Goal: Task Accomplishment & Management: Manage account settings

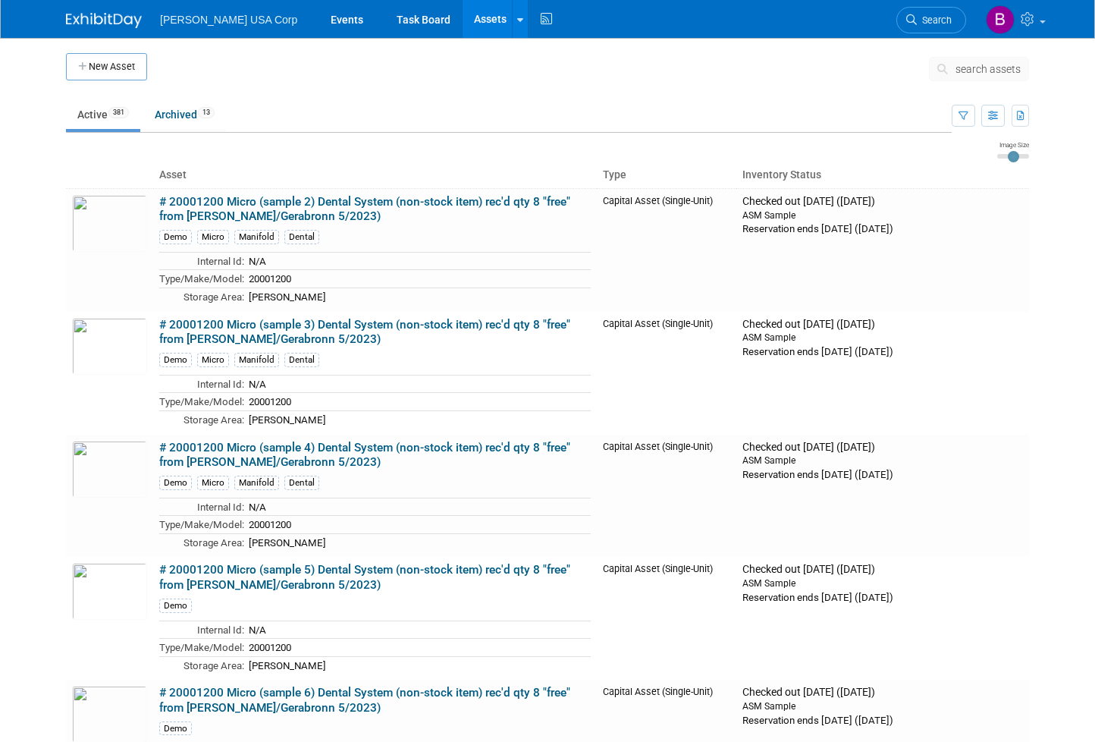
click at [84, 20] on img at bounding box center [104, 20] width 76 height 15
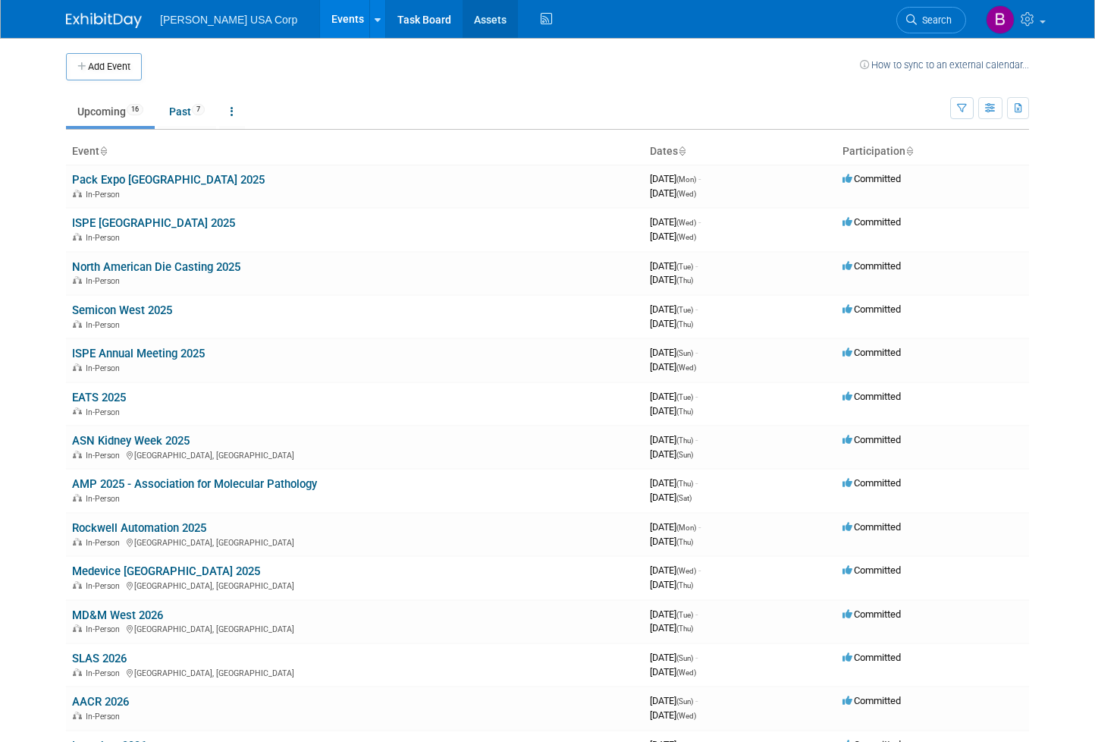
click at [463, 13] on link "Assets" at bounding box center [490, 19] width 55 height 38
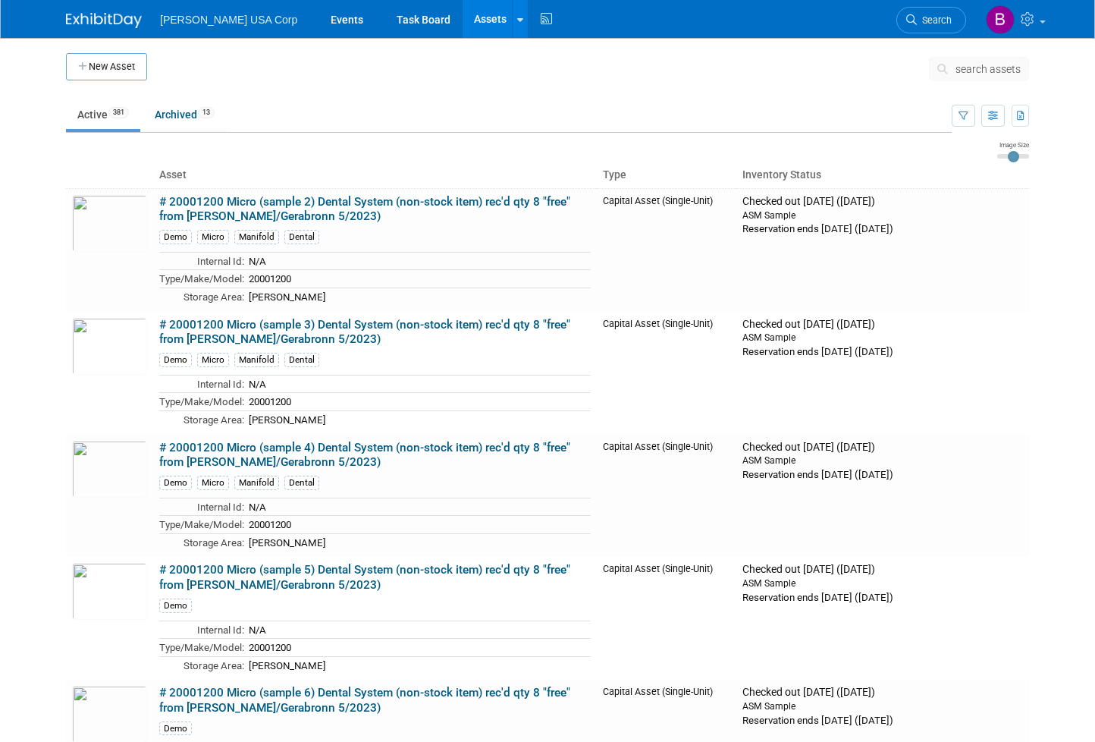
click at [981, 61] on button "search assets" at bounding box center [979, 69] width 100 height 24
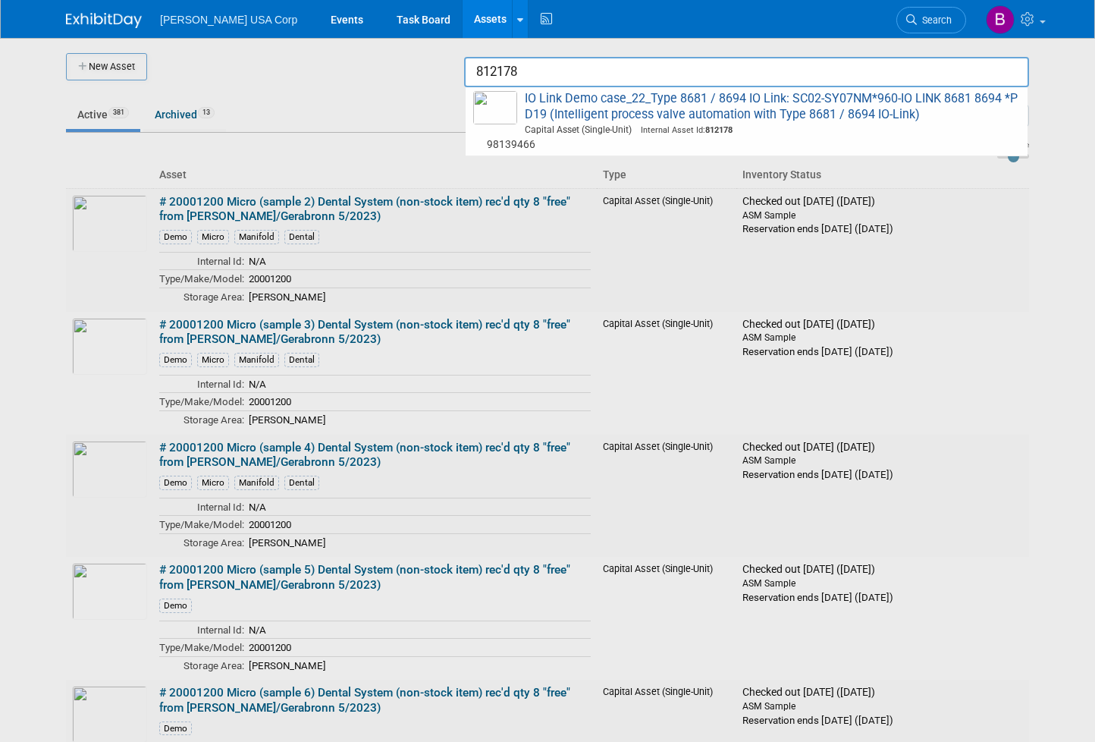
click at [853, 111] on span "IO Link Demo case_22_Type 8681 / 8694 IO Link: SC02-SY07NM*960-IO LINK 8681 869…" at bounding box center [746, 121] width 547 height 61
type input "IO Link Demo case_22_Type 8681 / 8694 IO Link: SC02-SY07NM*960-IO LINK 8681 869…"
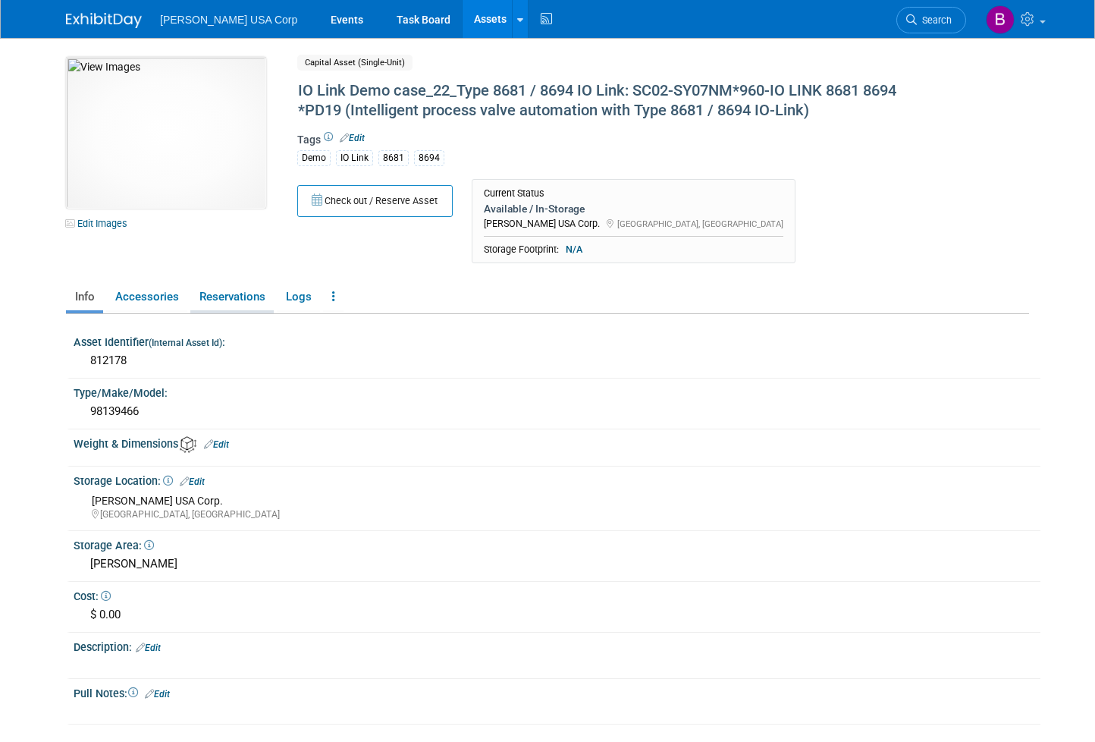
click at [213, 295] on link "Reservations" at bounding box center [231, 297] width 83 height 27
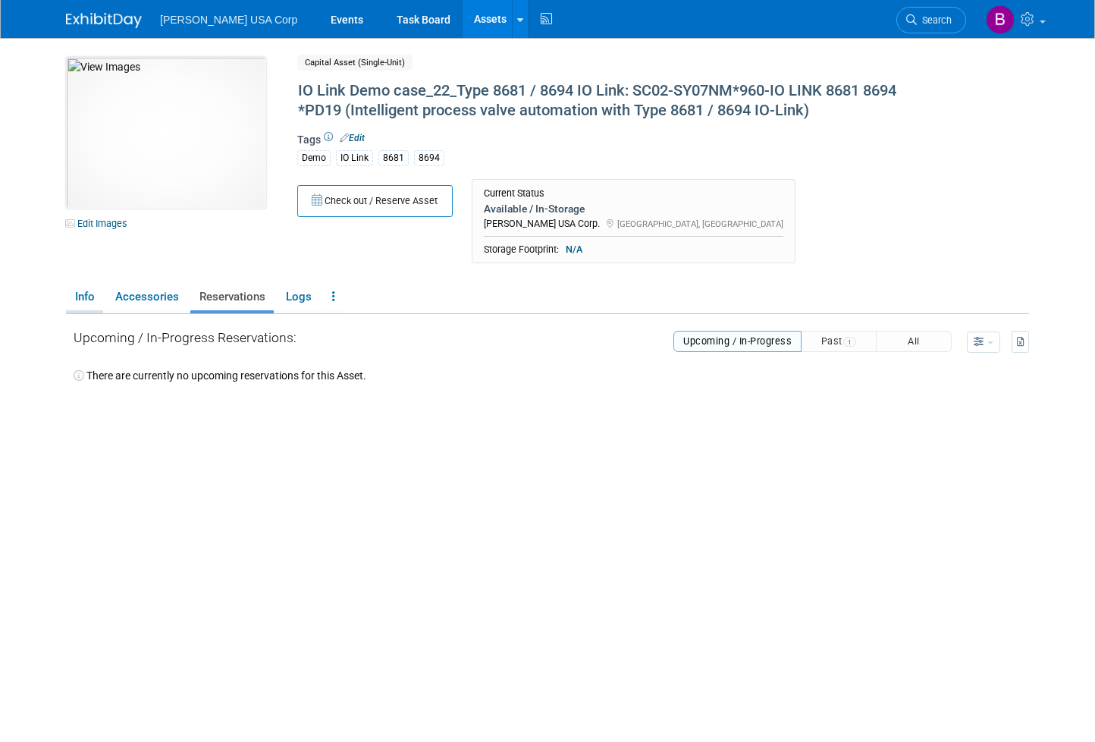
click at [66, 297] on link "Info" at bounding box center [84, 297] width 37 height 27
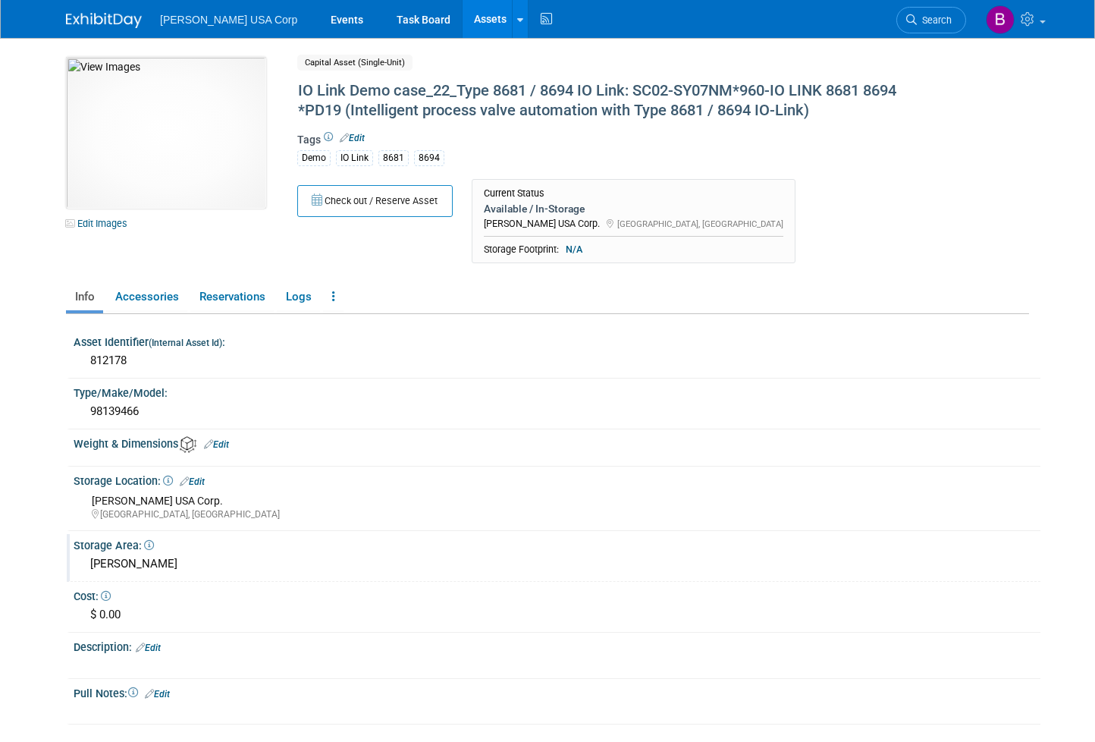
click at [149, 567] on div "[PERSON_NAME]" at bounding box center [557, 564] width 944 height 24
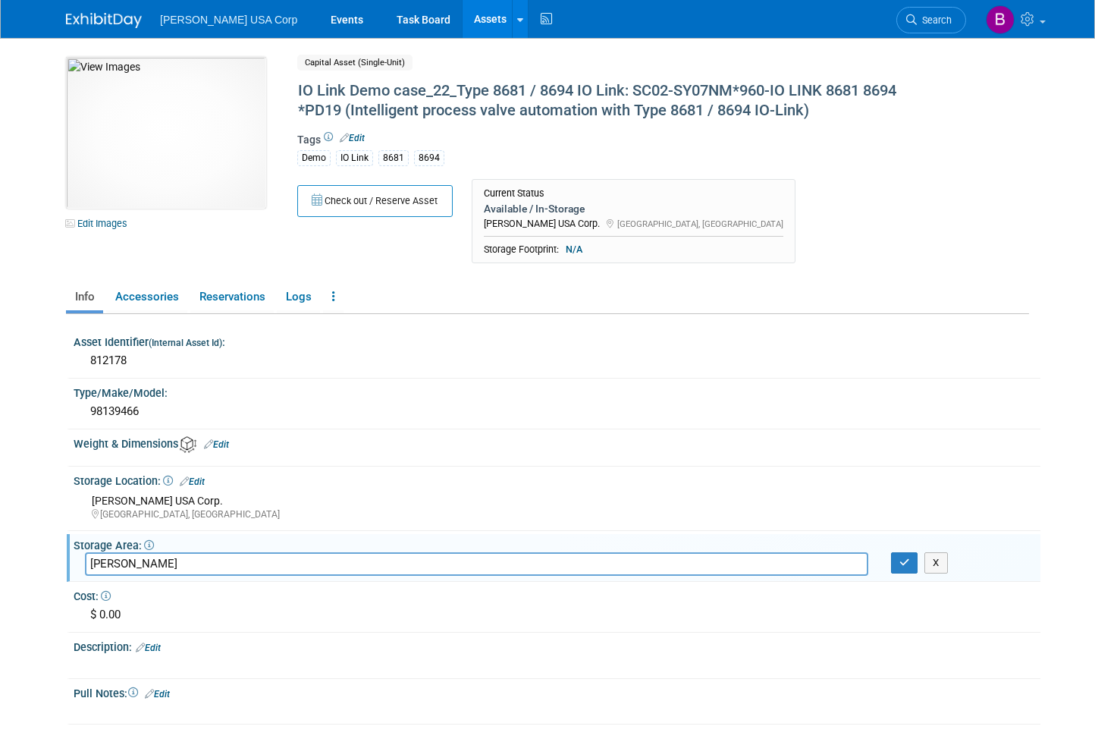
click at [149, 567] on input "[PERSON_NAME]" at bounding box center [476, 564] width 783 height 24
type input "Pack/EATS/Rockwell"
click at [357, 197] on button "Check out / Reserve Asset" at bounding box center [374, 201] width 155 height 32
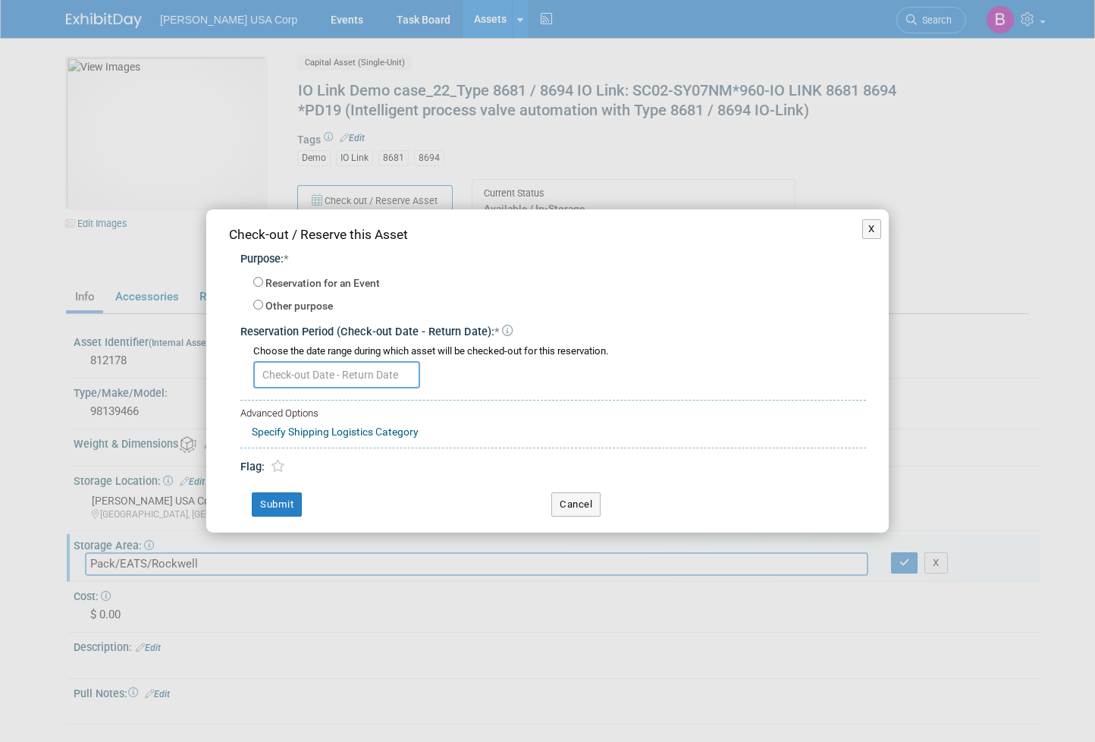
click at [306, 310] on label "Other purpose" at bounding box center [298, 306] width 67 height 15
click at [263, 309] on input "Other purpose" at bounding box center [258, 305] width 10 height 10
radio input "true"
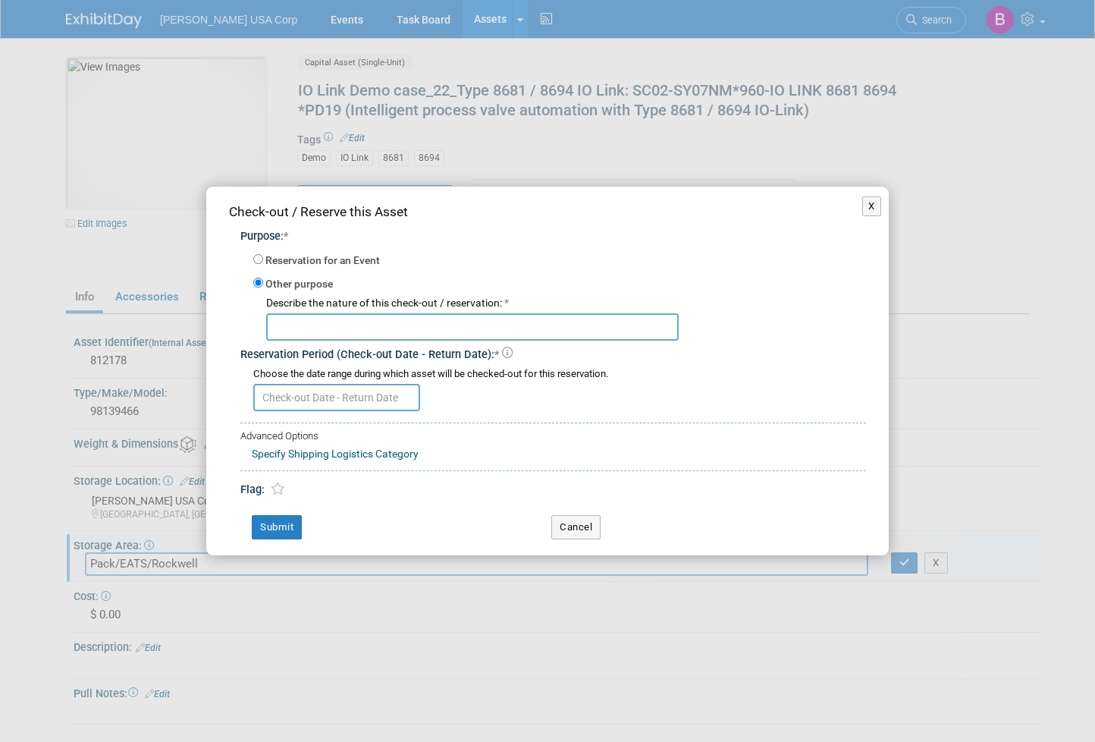
click at [307, 319] on input "text" at bounding box center [472, 326] width 413 height 27
type input "shows"
click at [356, 400] on input "text" at bounding box center [336, 397] width 167 height 27
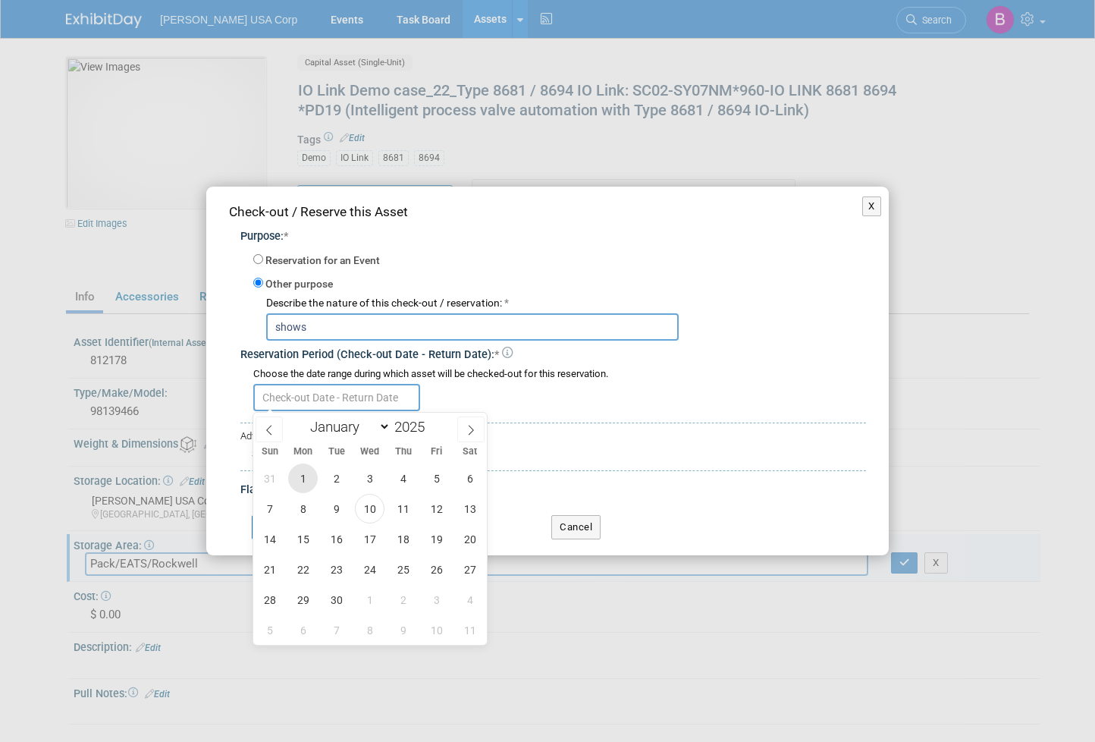
click at [304, 479] on span "1" at bounding box center [303, 478] width 30 height 30
type input "Sep 1, 2025"
click at [469, 426] on icon at bounding box center [471, 430] width 11 height 11
click at [472, 427] on icon at bounding box center [471, 430] width 11 height 11
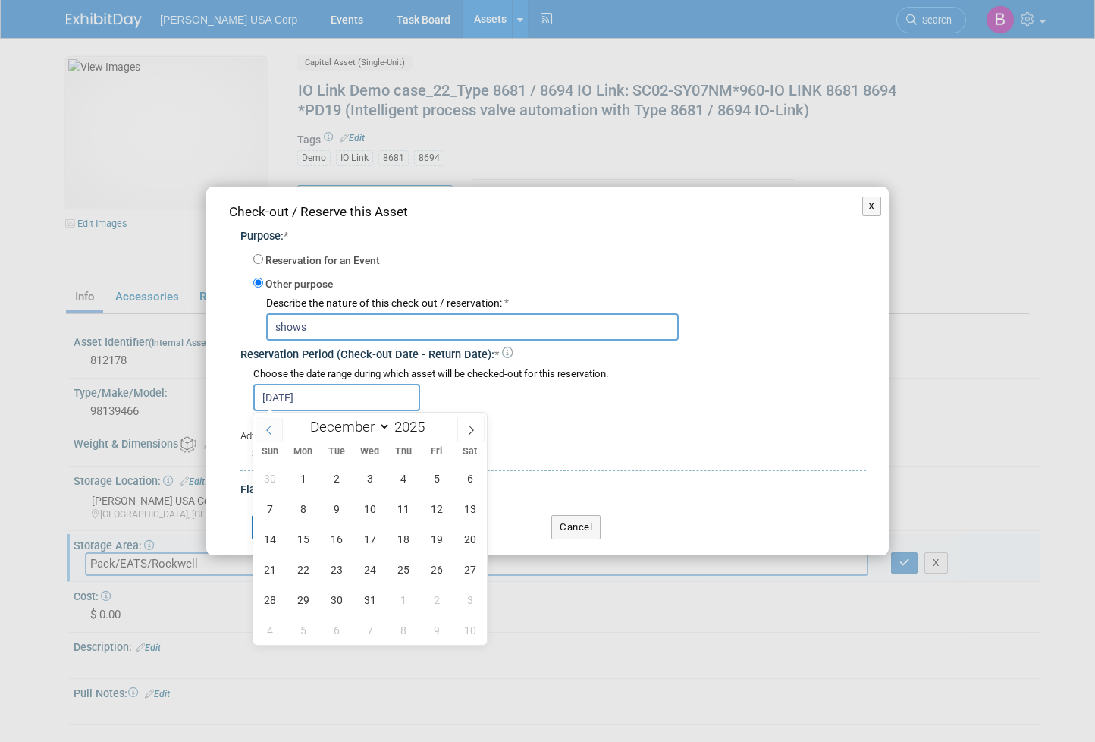
click at [268, 425] on icon at bounding box center [269, 430] width 11 height 11
select select "10"
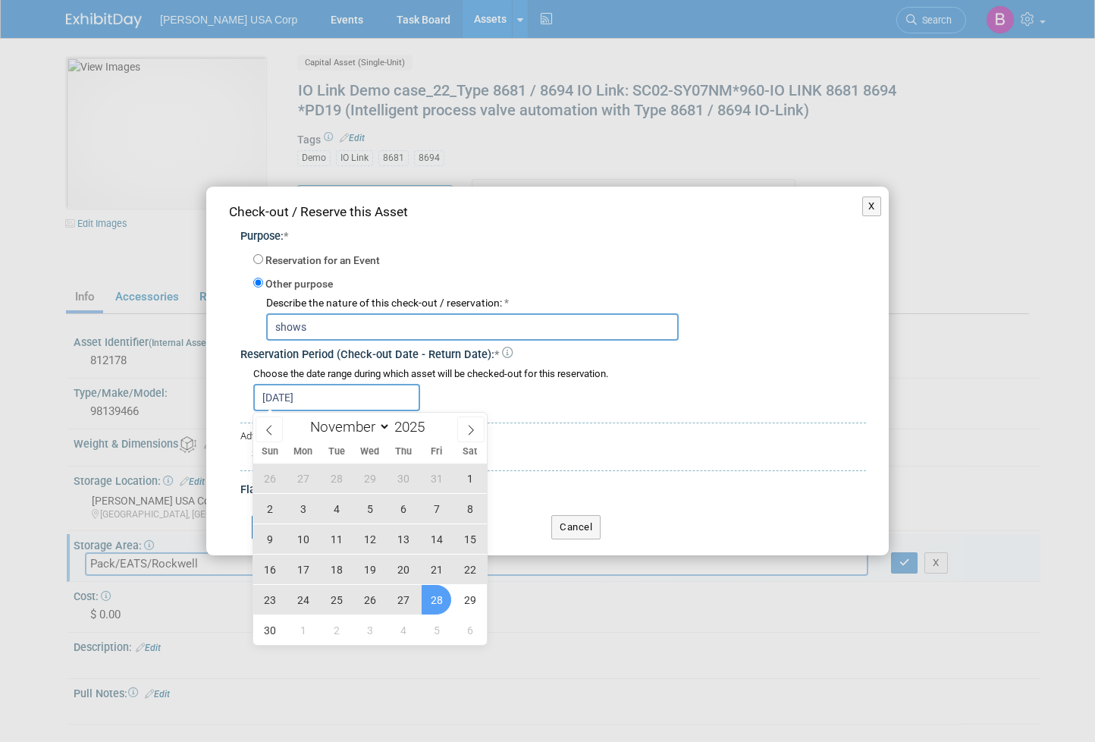
click at [441, 600] on span "28" at bounding box center [437, 600] width 30 height 30
type input "Sep 1, 2025 to Nov 28, 2025"
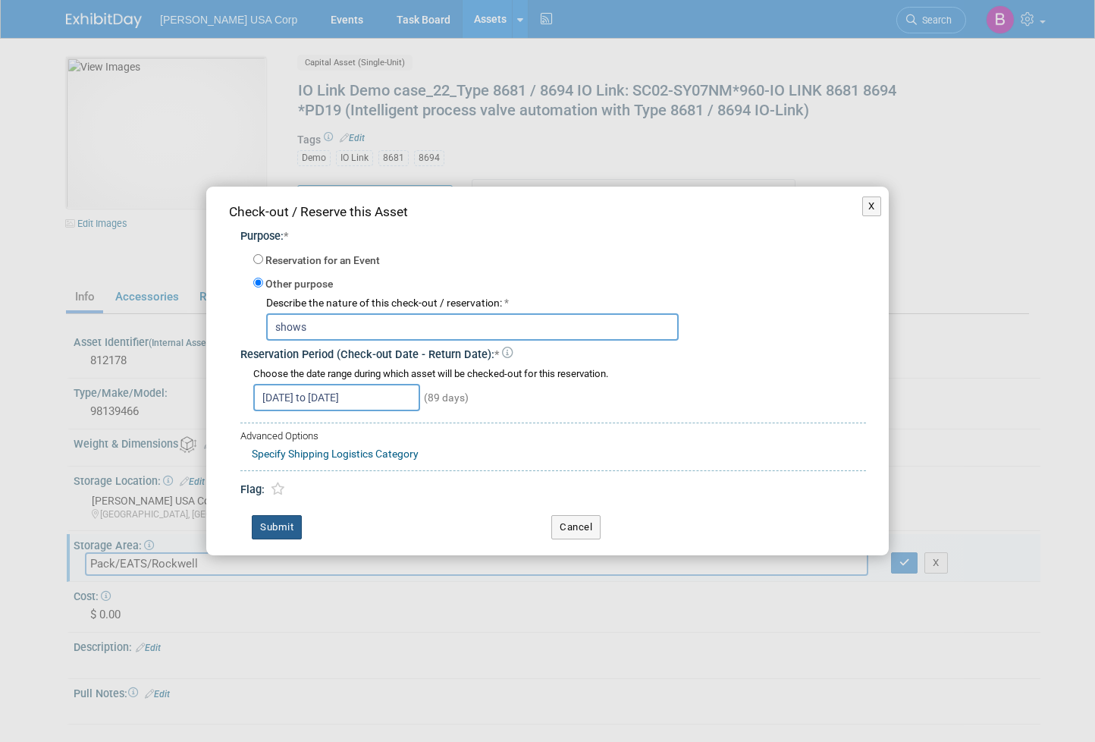
click at [274, 521] on button "Submit" at bounding box center [277, 527] width 50 height 24
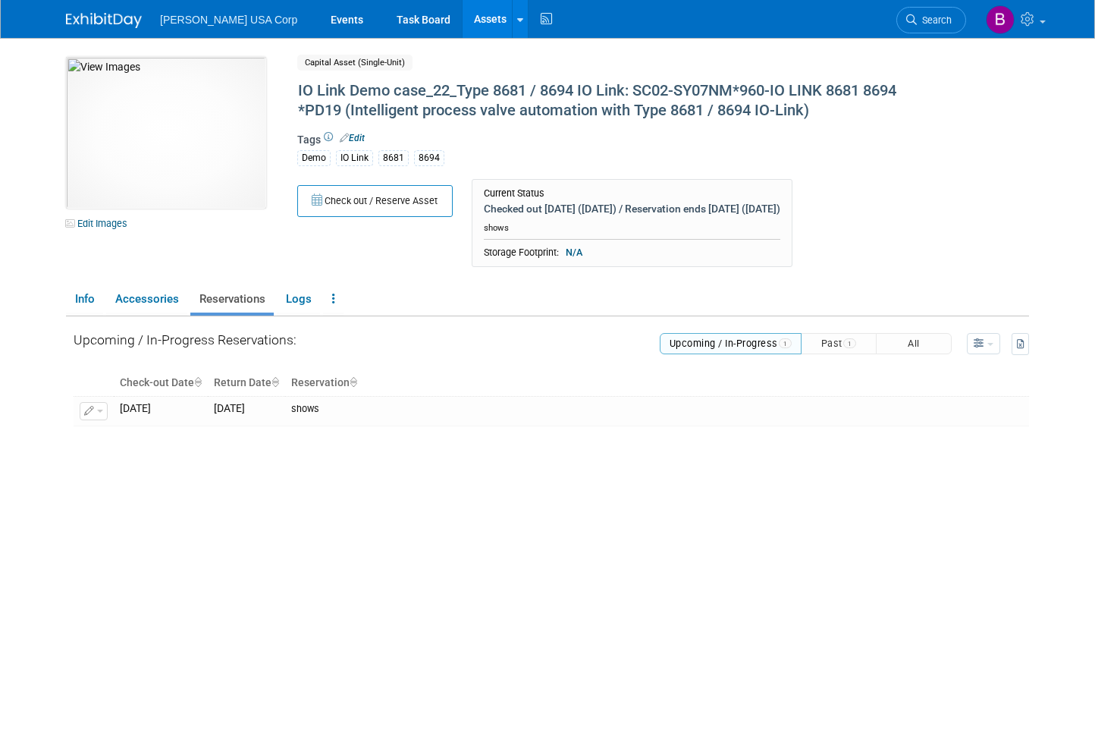
click at [463, 14] on link "Assets" at bounding box center [490, 19] width 55 height 38
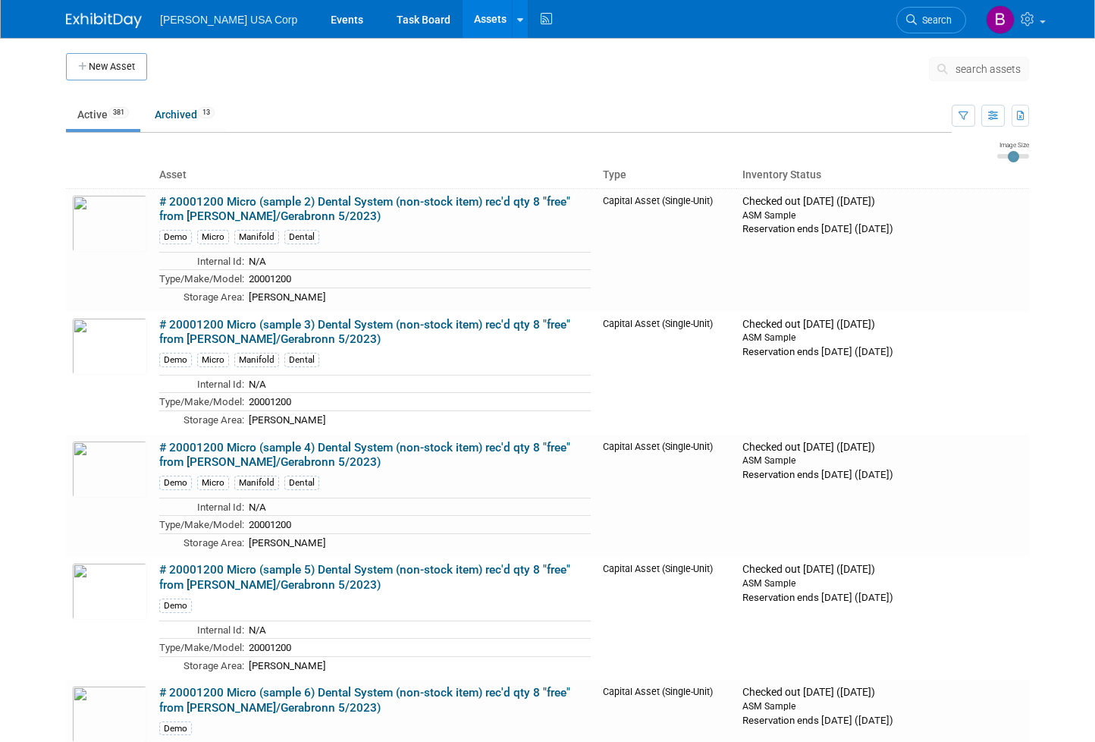
click at [973, 71] on span "search assets" at bounding box center [988, 69] width 65 height 12
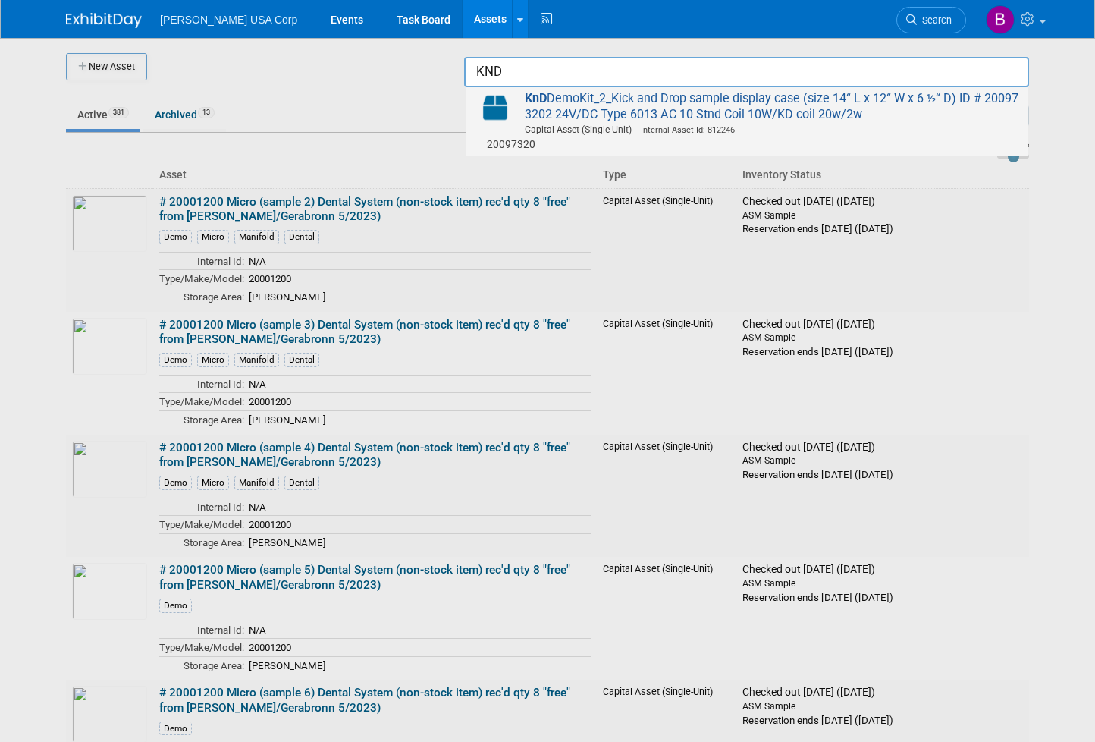
click at [736, 115] on span "KnD DemoKit_2_Kick and Drop sample display case (size 14“ L x 12“ W x 6 ½“ D) I…" at bounding box center [746, 121] width 547 height 61
type input "KnD DemoKit_2_Kick and Drop sample display case (size 14“ L x 12“ W x 6 &#189;“…"
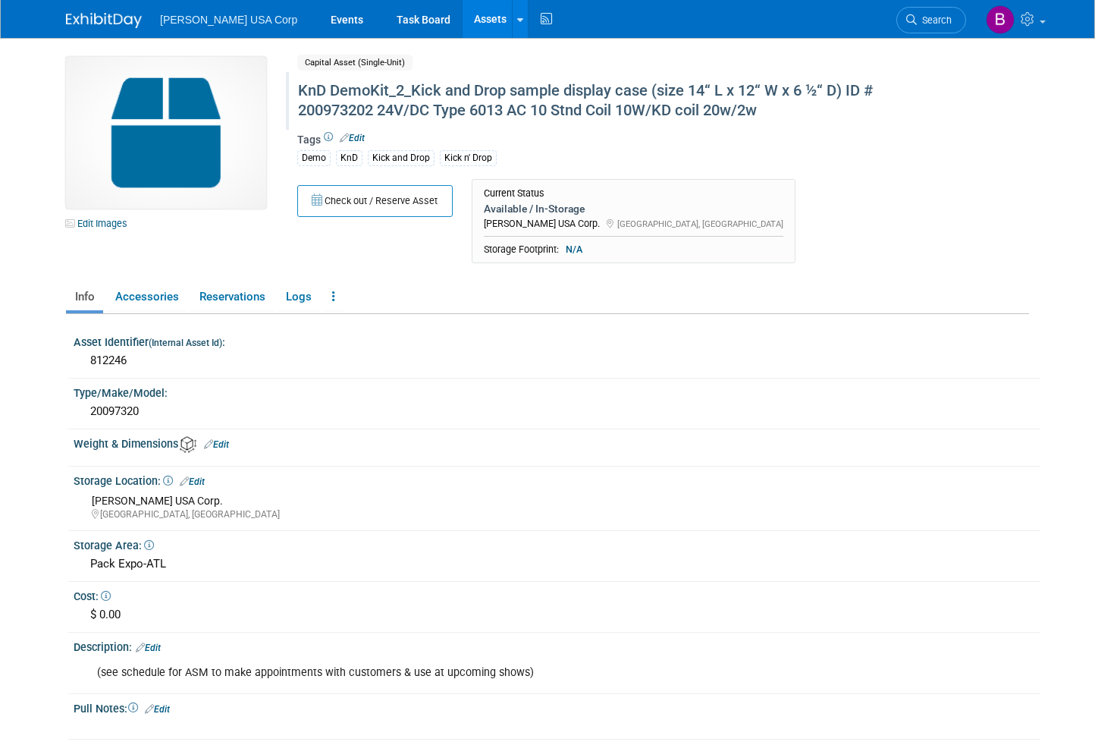
click at [359, 100] on div "KnD DemoKit_2_Kick and Drop sample display case (size 14“ L x 12“ W x 6 ½“ D) I…" at bounding box center [612, 100] width 639 height 46
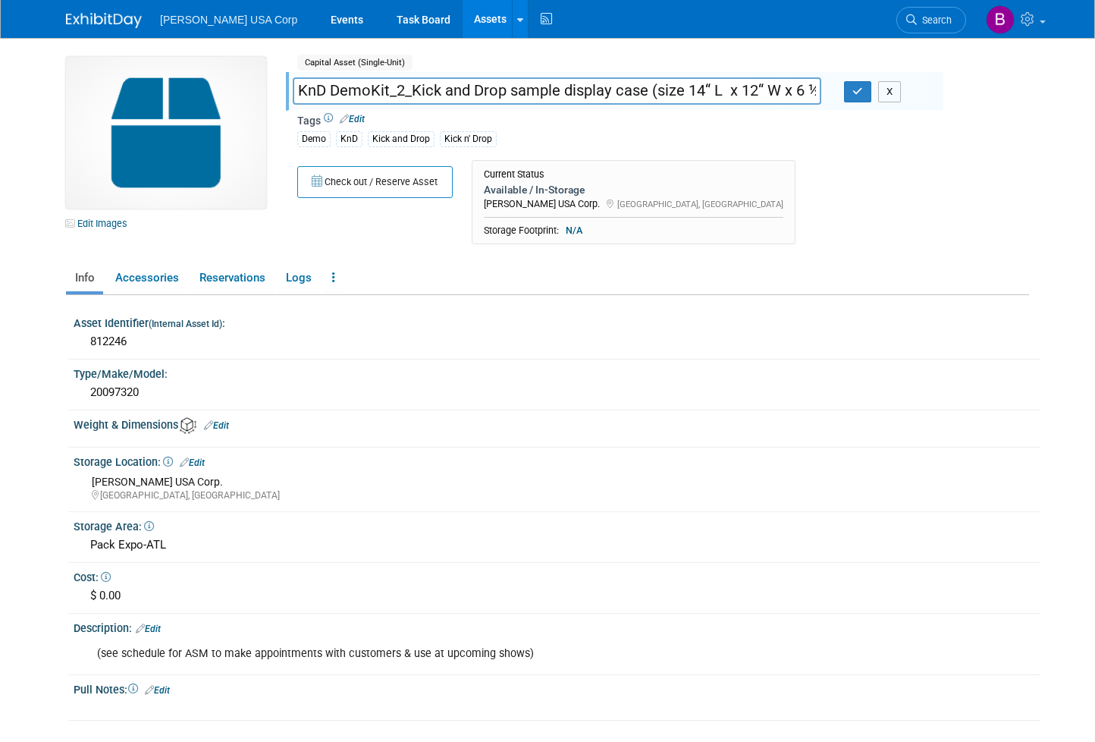
click at [893, 94] on button "X" at bounding box center [890, 91] width 24 height 21
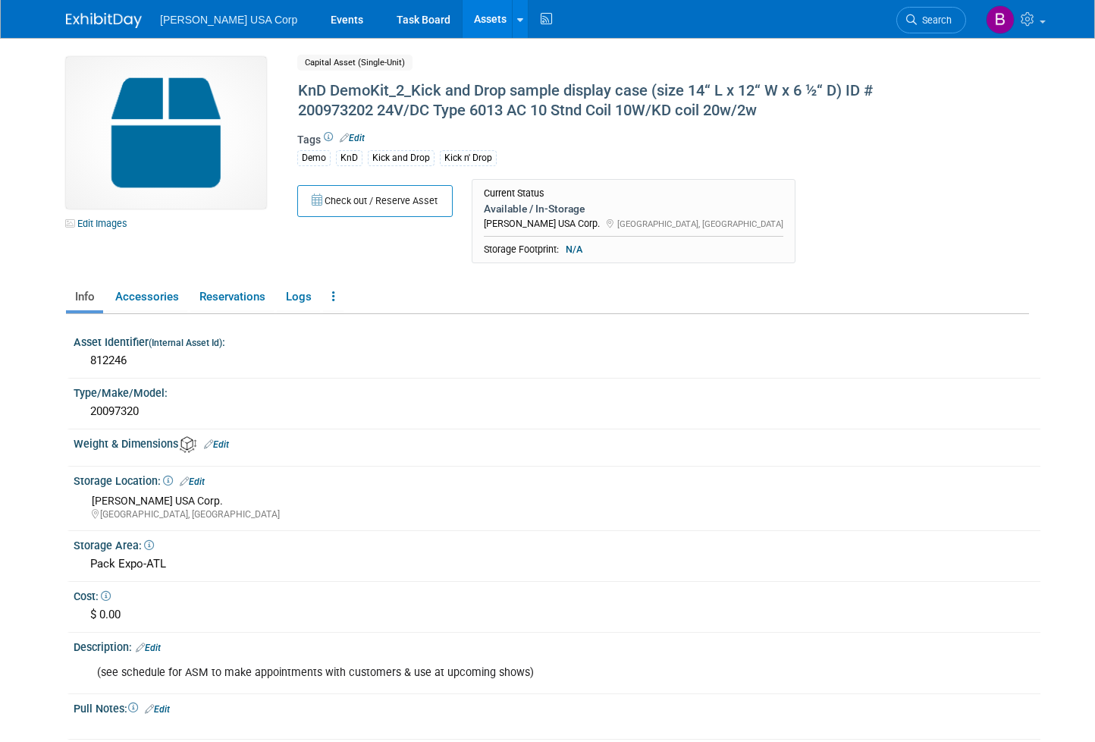
click at [463, 21] on link "Assets" at bounding box center [490, 19] width 55 height 38
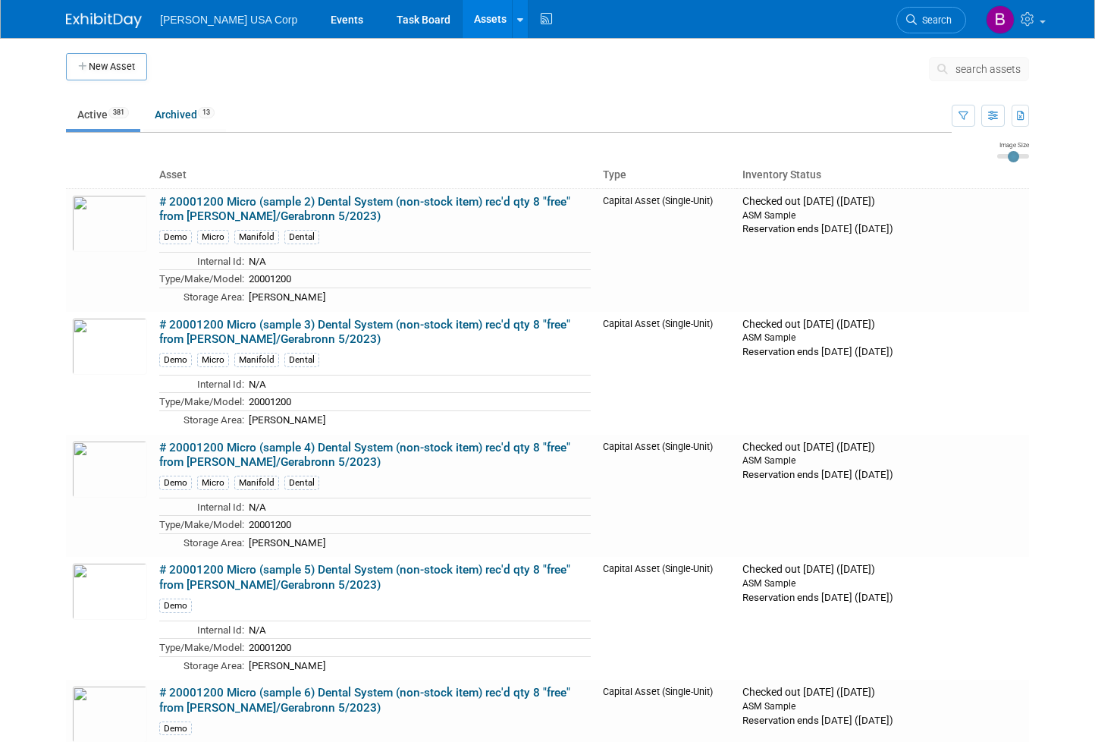
click at [975, 74] on span "search assets" at bounding box center [988, 69] width 65 height 12
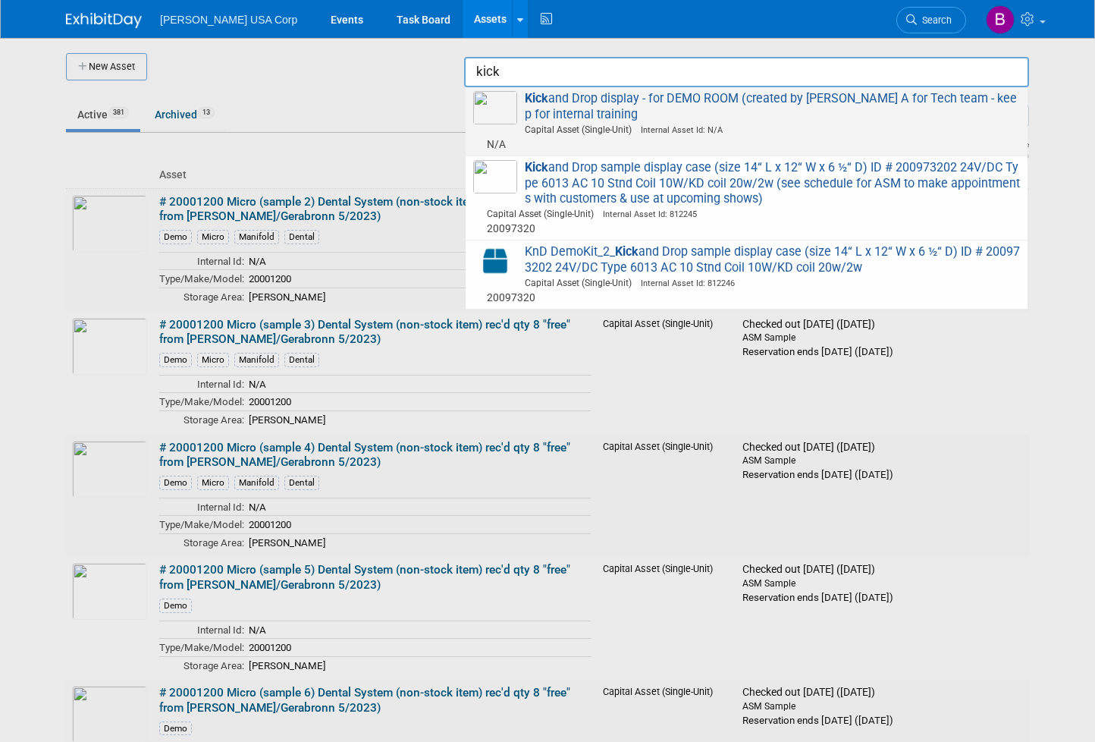
click at [513, 96] on img at bounding box center [495, 107] width 44 height 33
type input "Kick and Drop display - for DEMO ROOM (created by [PERSON_NAME] A for Tech team…"
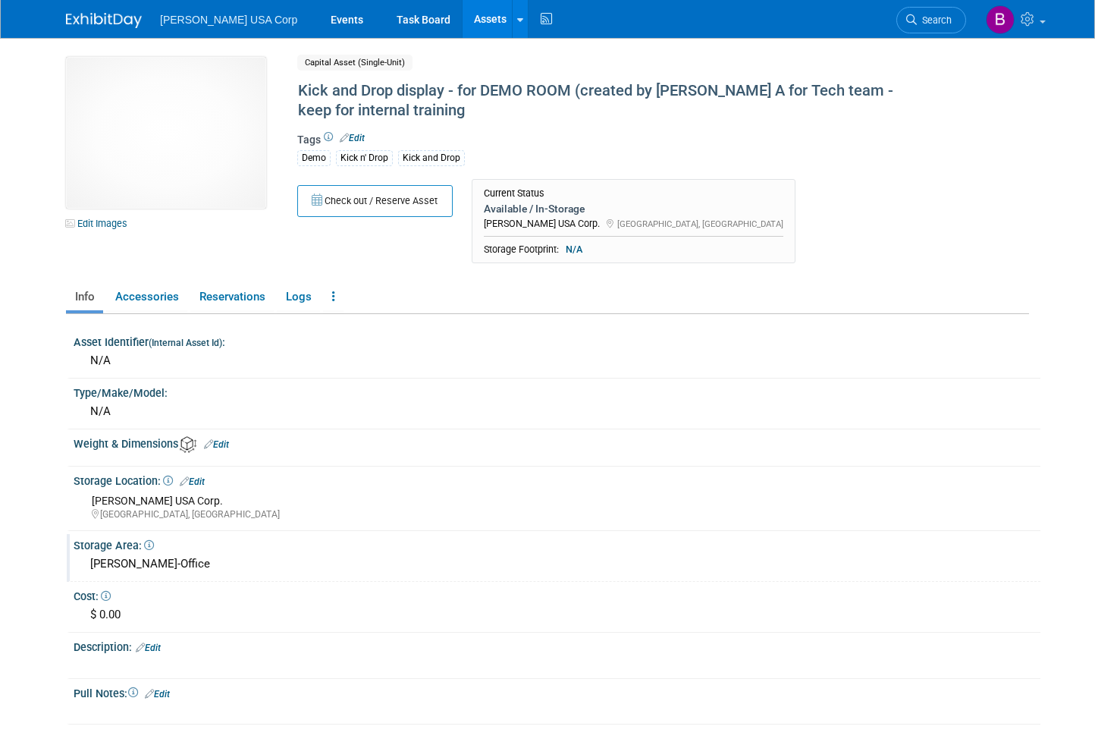
click at [152, 570] on div "[PERSON_NAME]-Office" at bounding box center [557, 564] width 944 height 24
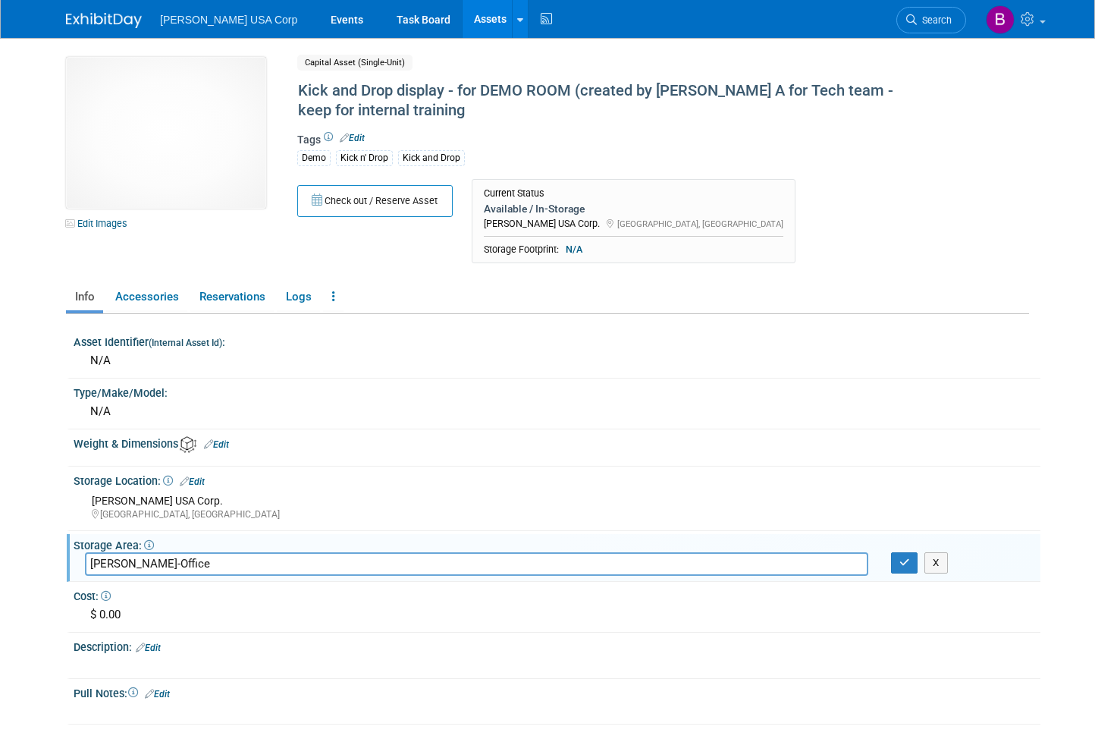
click at [152, 569] on input "[PERSON_NAME]-Office" at bounding box center [476, 564] width 783 height 24
click at [152, 567] on input "[PERSON_NAME]-Office" at bounding box center [476, 564] width 783 height 24
drag, startPoint x: 152, startPoint y: 565, endPoint x: 187, endPoint y: 564, distance: 35.7
click at [155, 564] on input "[PERSON_NAME]-Office" at bounding box center [476, 564] width 783 height 24
drag, startPoint x: 233, startPoint y: 560, endPoint x: -14, endPoint y: 557, distance: 247.3
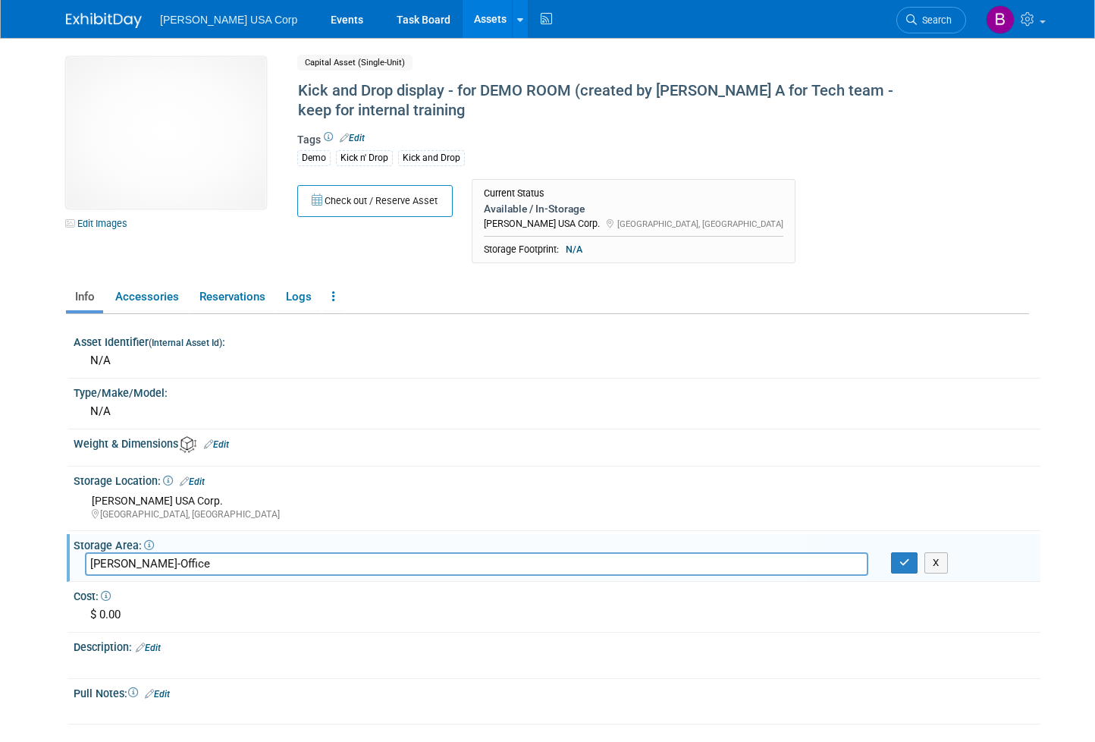
click at [0, 557] on html "[PERSON_NAME] USA Corp Events Task Board Assets New Asset" at bounding box center [547, 371] width 1095 height 742
type input "Pack/EATS/Rockwell"
click at [910, 563] on icon "button" at bounding box center [904, 562] width 11 height 10
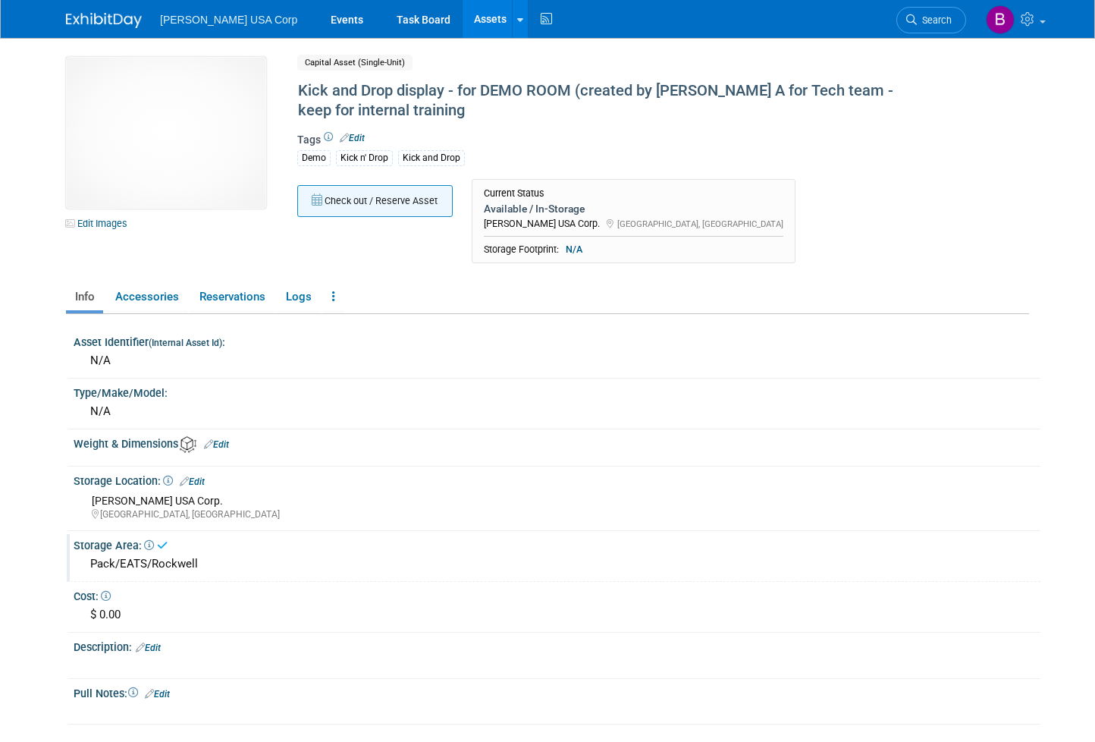
click at [364, 202] on button "Check out / Reserve Asset" at bounding box center [374, 201] width 155 height 32
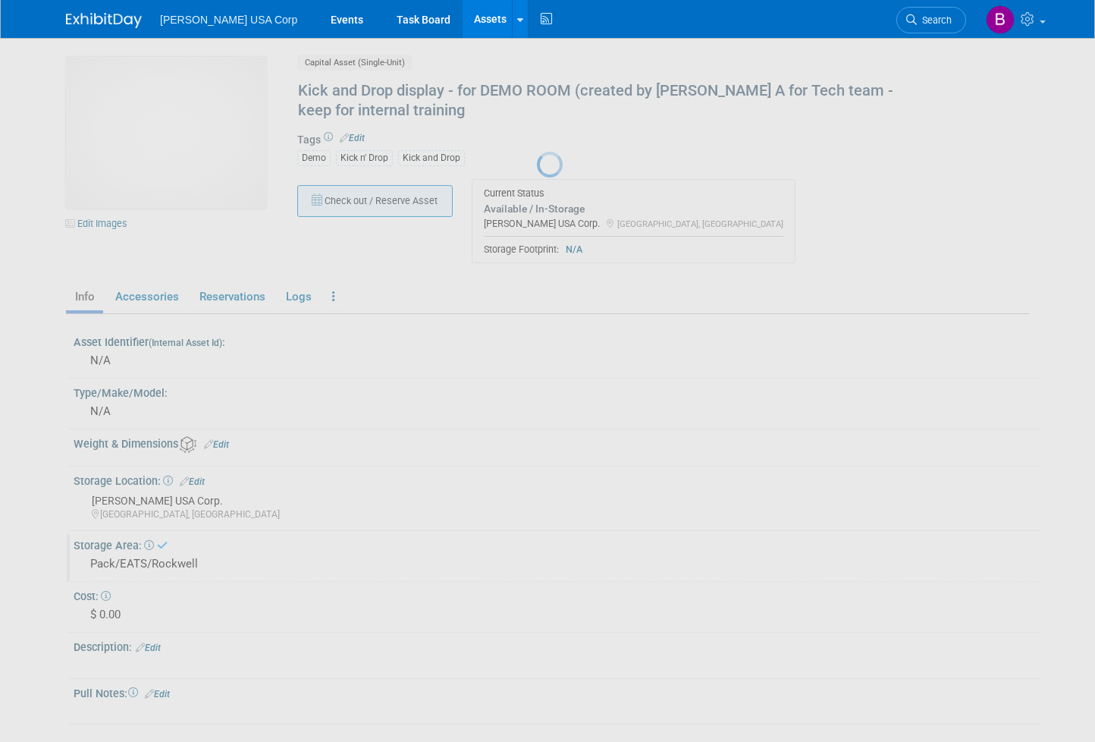
select select "8"
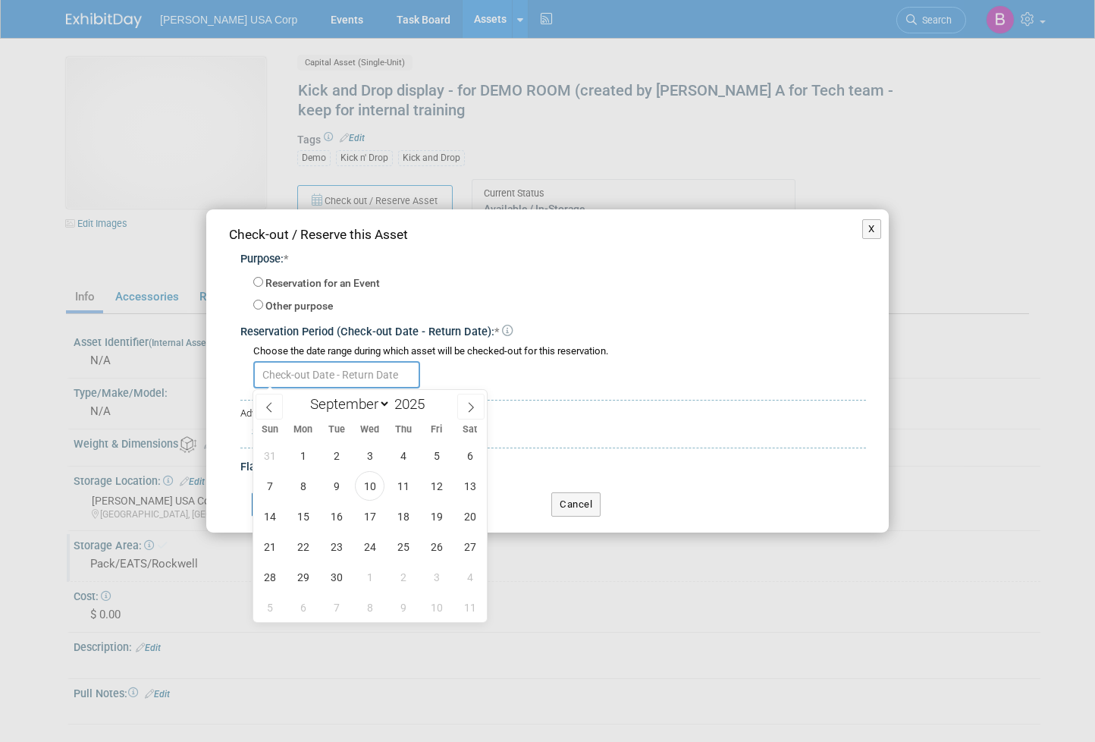
click at [344, 388] on body "[PERSON_NAME] USA Corp Events Task Board Assets New Asset" at bounding box center [547, 371] width 1095 height 742
click at [287, 306] on label "Other purpose" at bounding box center [298, 306] width 67 height 15
click at [263, 306] on input "Other purpose" at bounding box center [258, 305] width 10 height 10
radio input "true"
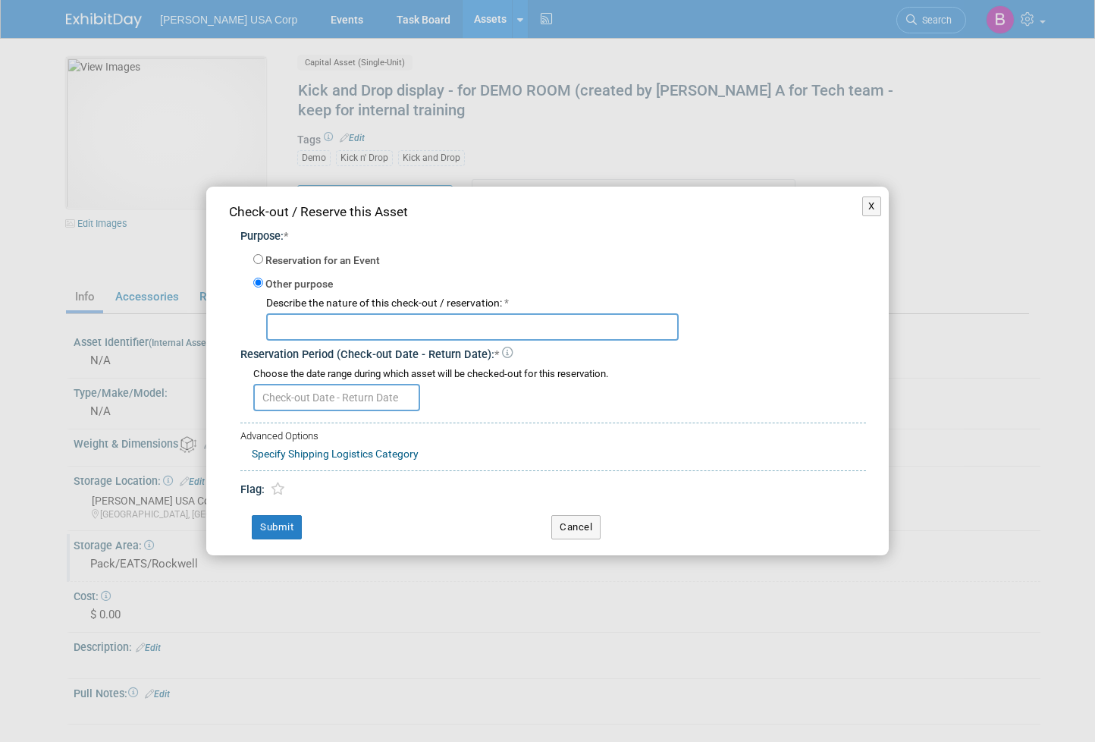
click at [313, 331] on input "text" at bounding box center [472, 326] width 413 height 27
type input "shows"
click at [299, 403] on input "text" at bounding box center [336, 397] width 167 height 27
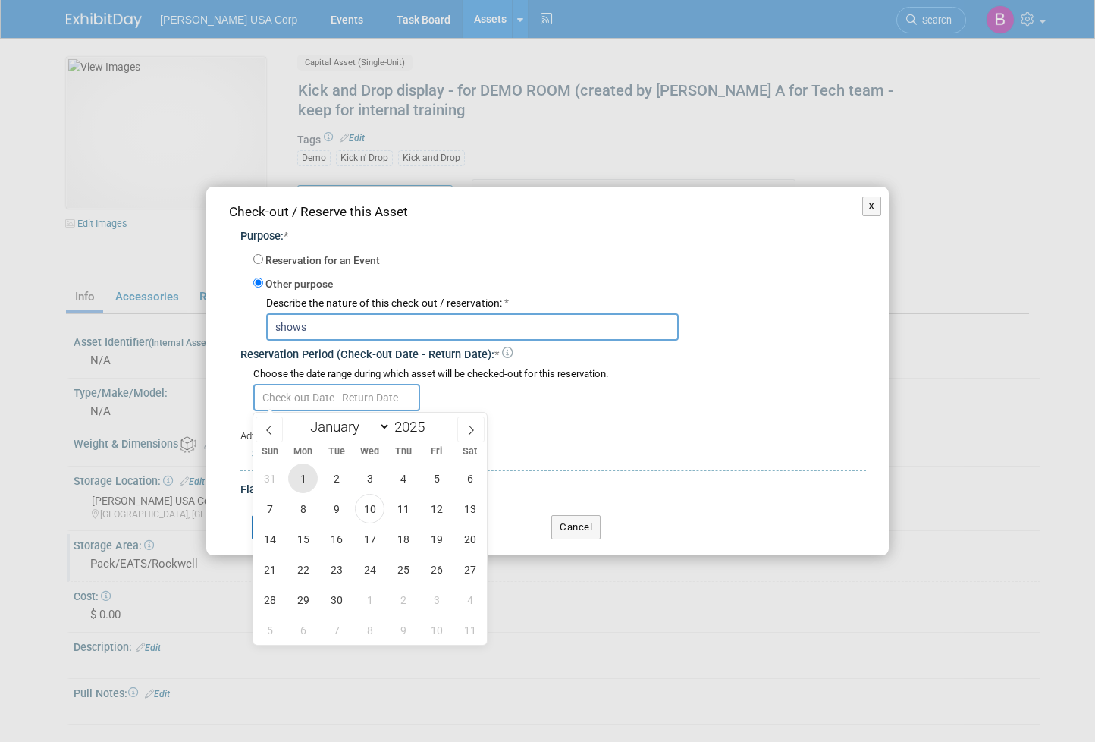
click at [307, 479] on span "1" at bounding box center [303, 478] width 30 height 30
type input "[DATE]"
click at [467, 425] on icon at bounding box center [471, 430] width 11 height 11
click at [469, 425] on icon at bounding box center [471, 430] width 11 height 11
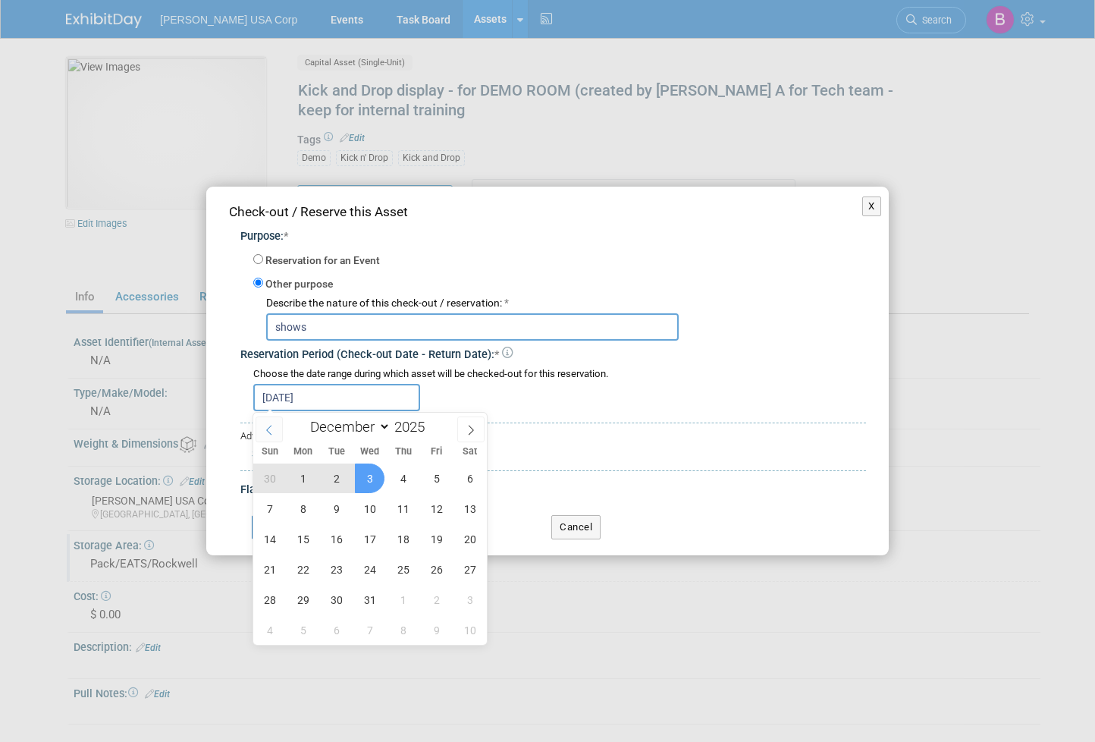
click at [265, 416] on span at bounding box center [269, 429] width 27 height 26
select select "10"
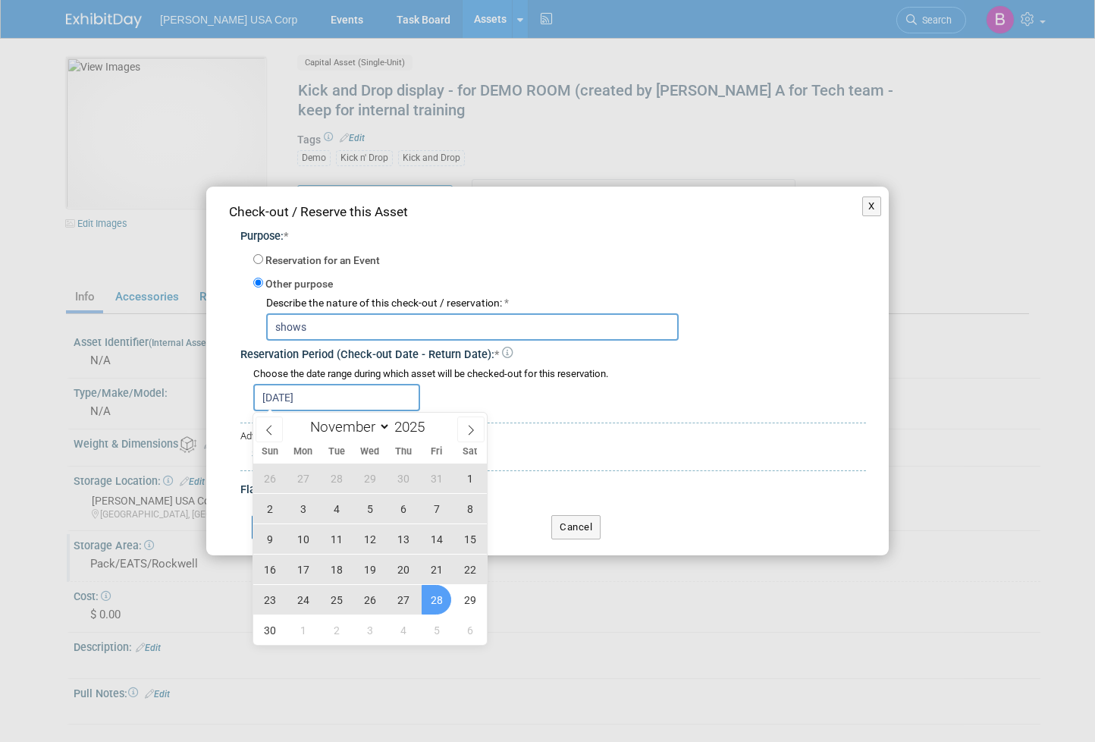
click at [433, 606] on span "28" at bounding box center [437, 600] width 30 height 30
type input "Sep 1, 2025 to Nov 28, 2025"
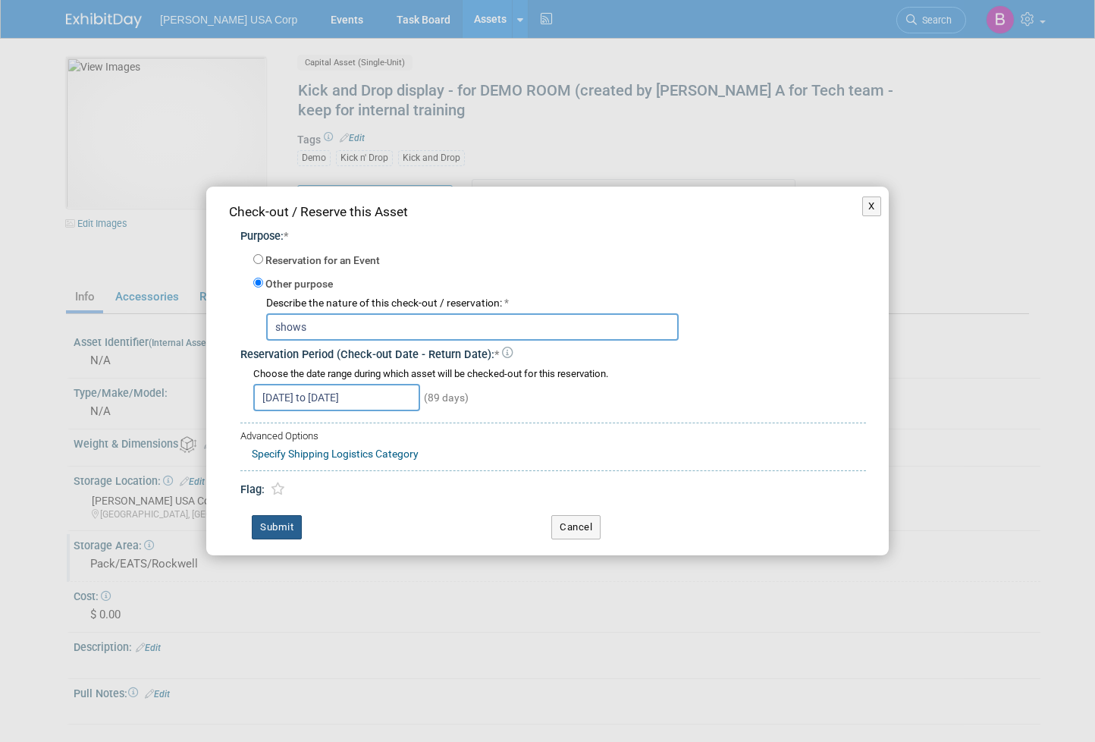
click at [292, 529] on button "Submit" at bounding box center [277, 527] width 50 height 24
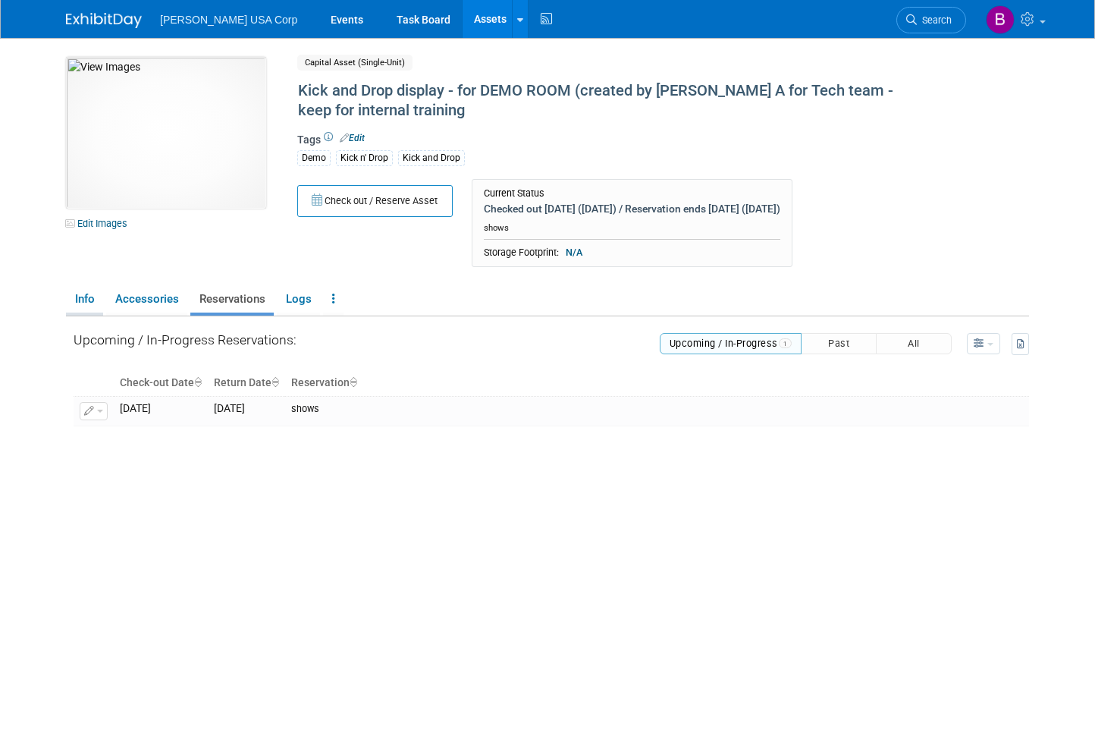
click at [80, 300] on link "Info" at bounding box center [84, 299] width 37 height 27
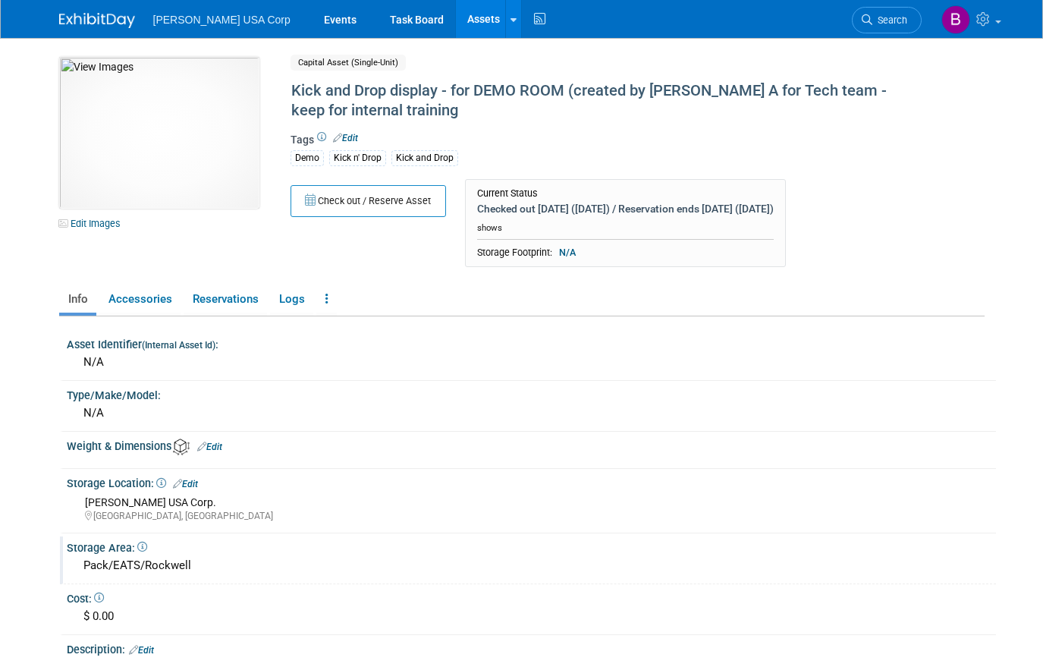
click at [456, 27] on link "Assets" at bounding box center [483, 19] width 55 height 38
